Goal: Use online tool/utility: Use online tool/utility

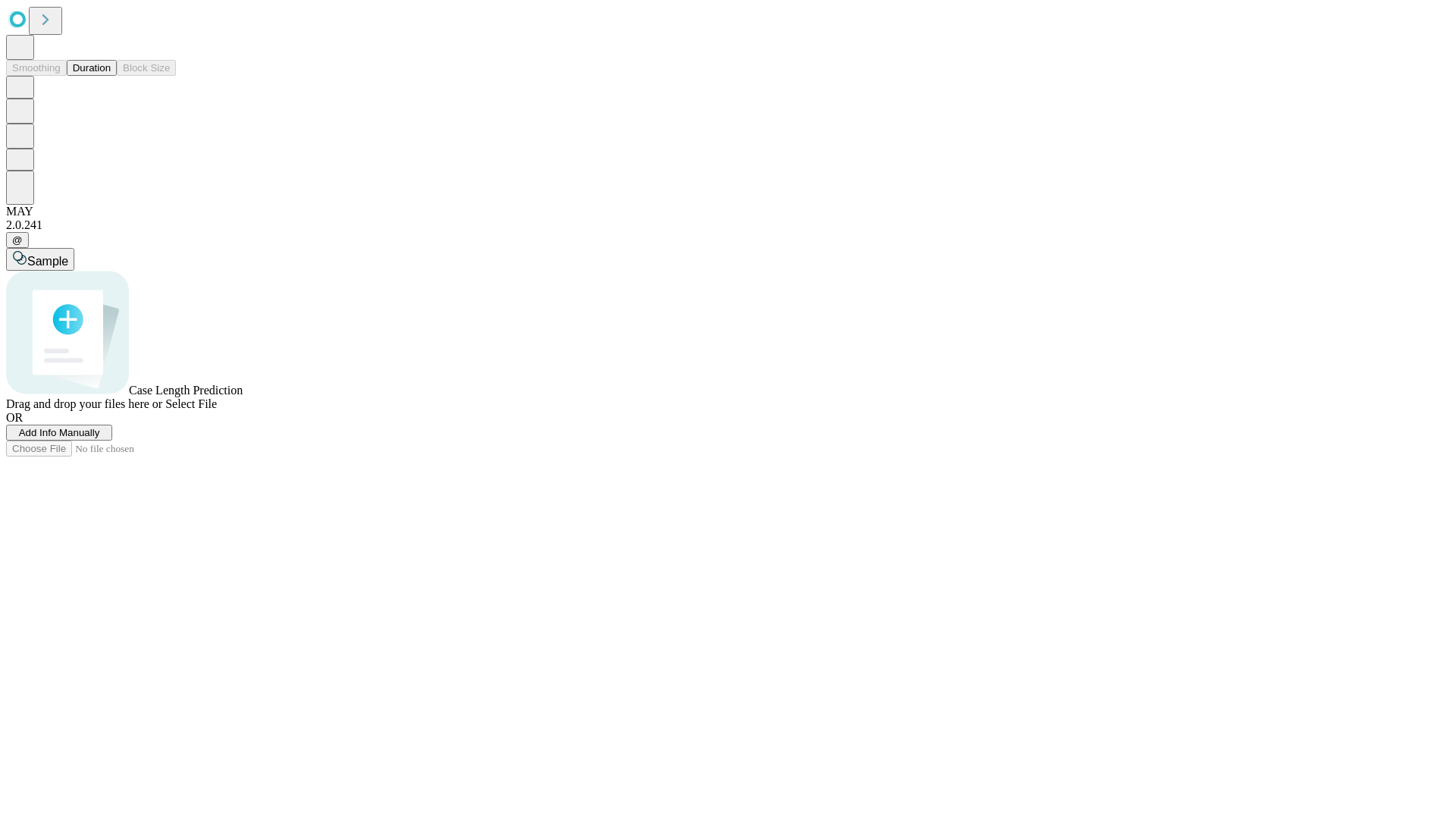
click at [110, 76] on button "Duration" at bounding box center [92, 68] width 50 height 16
click at [216, 410] on span "Select File" at bounding box center [191, 403] width 52 height 13
